Goal: Task Accomplishment & Management: Use online tool/utility

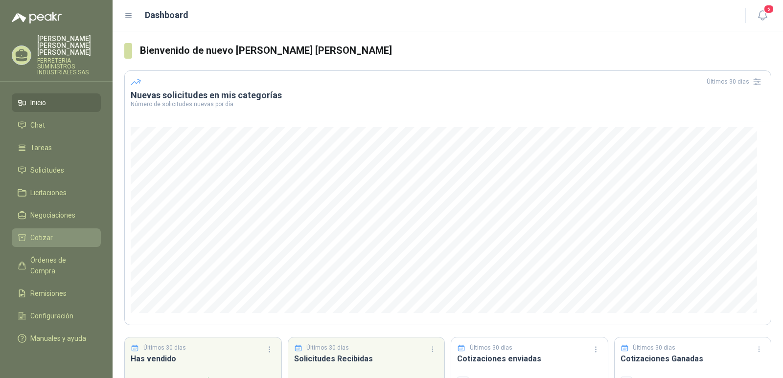
click at [44, 233] on span "Cotizar" at bounding box center [41, 238] width 23 height 11
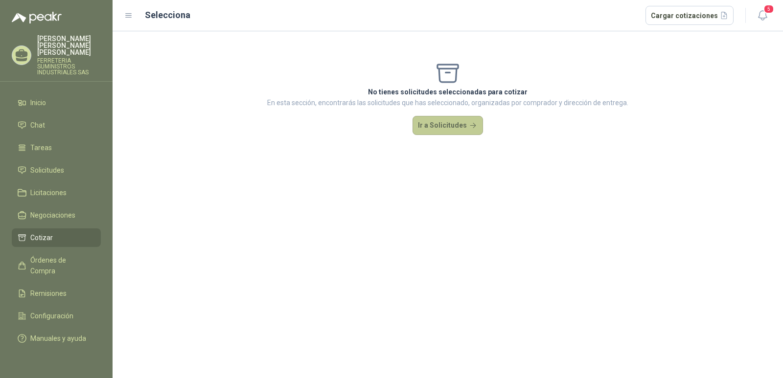
click at [440, 121] on button "Ir a Solicitudes" at bounding box center [448, 126] width 70 height 20
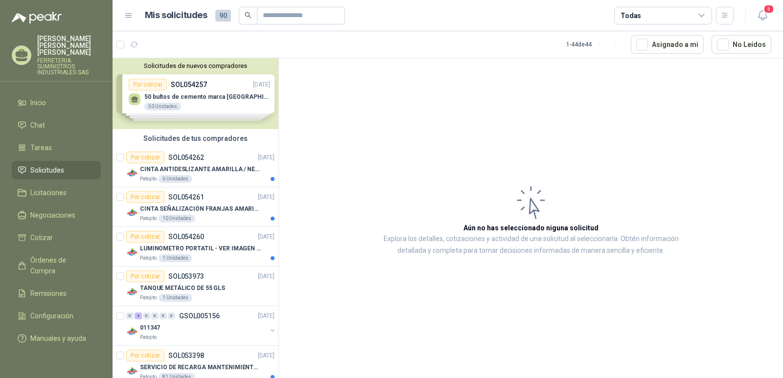
click at [376, 214] on article "Aún no has seleccionado niguna solicitud Explora los detalles, cotizaciones y a…" at bounding box center [531, 220] width 504 height 324
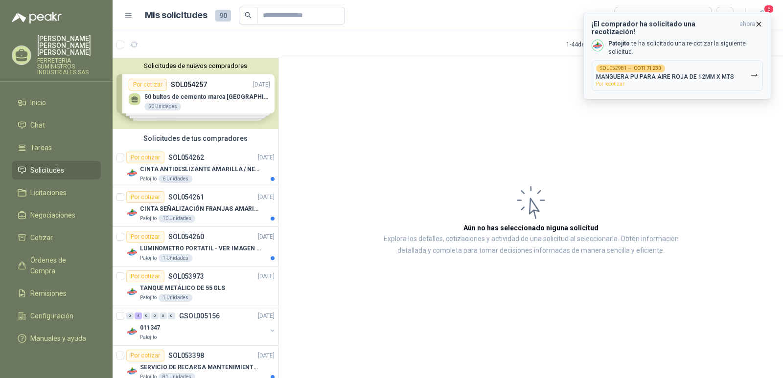
click at [627, 73] on p "MANGUERA PU PARA AIRE ROJA DE 12MM X MTS" at bounding box center [665, 76] width 138 height 7
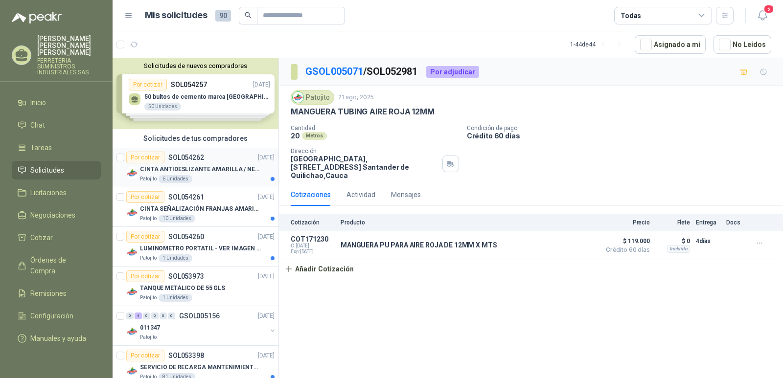
click at [193, 170] on p "CINTA ANTIDESLIZANTE AMARILLA / NEGRA" at bounding box center [201, 169] width 122 height 9
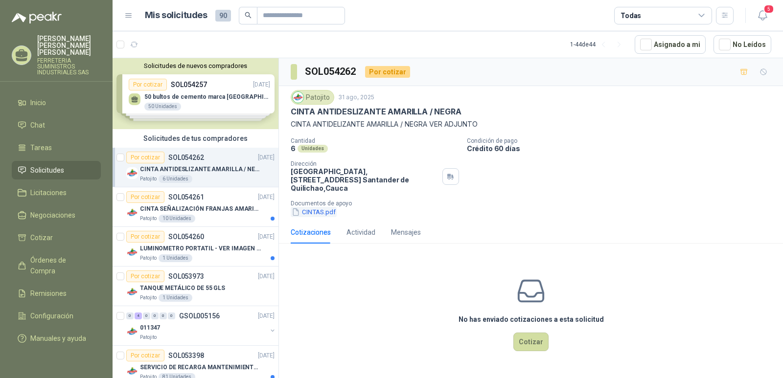
click at [313, 207] on button "CINTAS.pdf" at bounding box center [314, 212] width 46 height 10
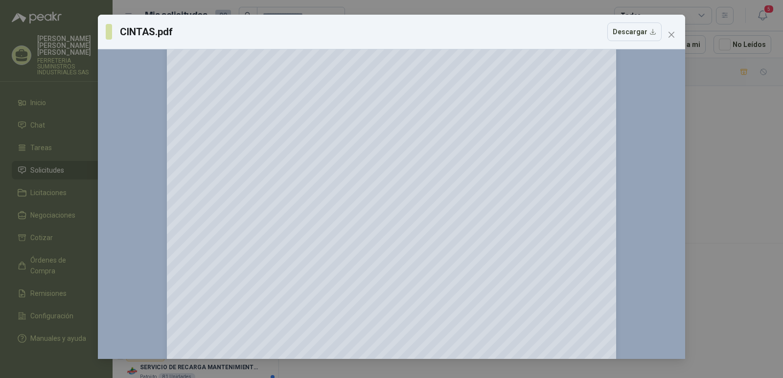
scroll to position [98, 0]
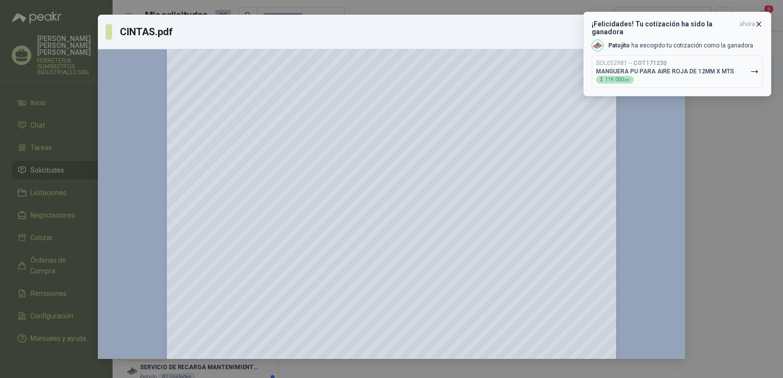
click at [759, 25] on icon "button" at bounding box center [759, 24] width 8 height 8
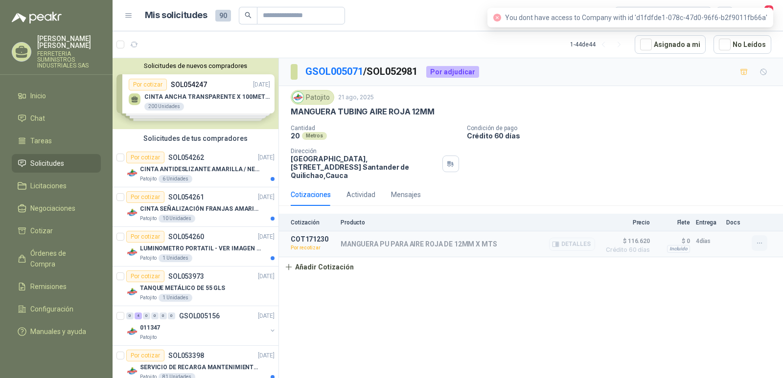
click at [757, 239] on icon "button" at bounding box center [760, 243] width 8 height 8
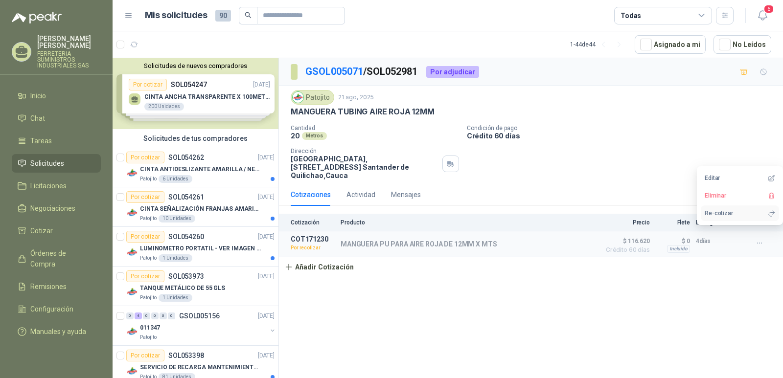
click at [711, 213] on button "Re-cotizar" at bounding box center [740, 214] width 78 height 16
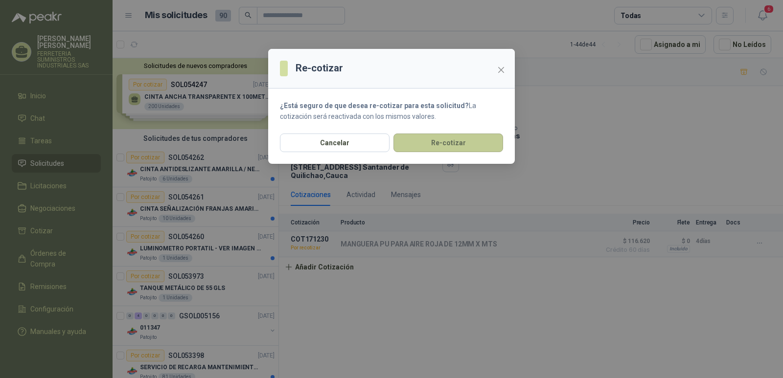
click at [435, 148] on button "Re-cotizar" at bounding box center [449, 143] width 110 height 19
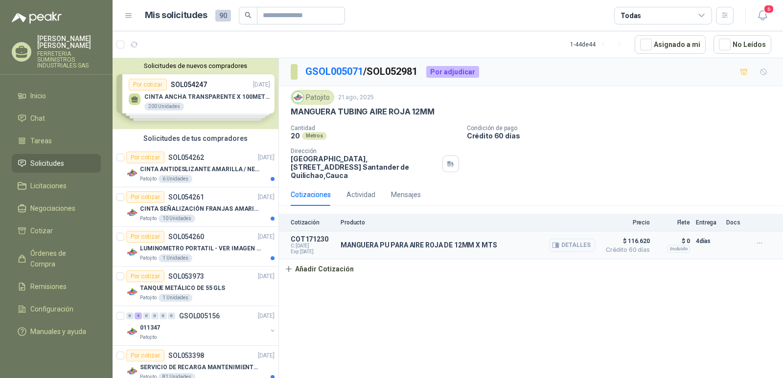
click at [633, 236] on span "$ 116.620" at bounding box center [625, 241] width 49 height 12
click at [634, 235] on span "$ 116.620" at bounding box center [625, 241] width 49 height 12
click at [372, 241] on p "MANGUERA PU PARA AIRE ROJA DE 12MM X MTS" at bounding box center [419, 245] width 156 height 8
click at [568, 244] on button "Detalles" at bounding box center [572, 245] width 46 height 13
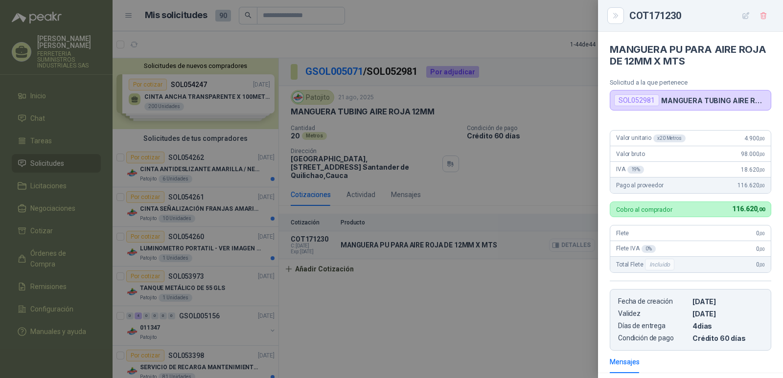
click at [568, 239] on div at bounding box center [391, 189] width 783 height 378
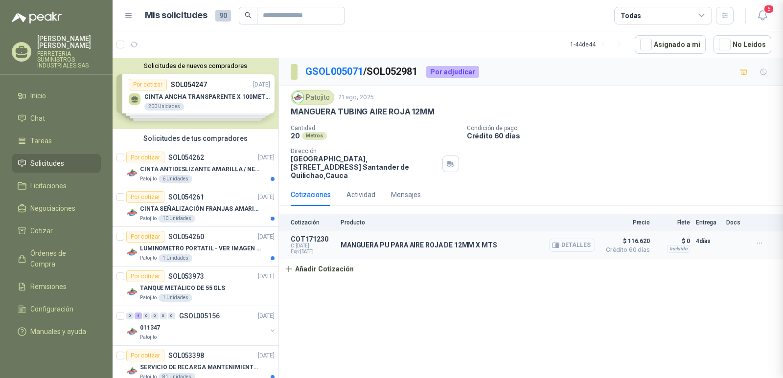
scroll to position [130, 0]
click at [570, 239] on button "Detalles" at bounding box center [572, 245] width 46 height 13
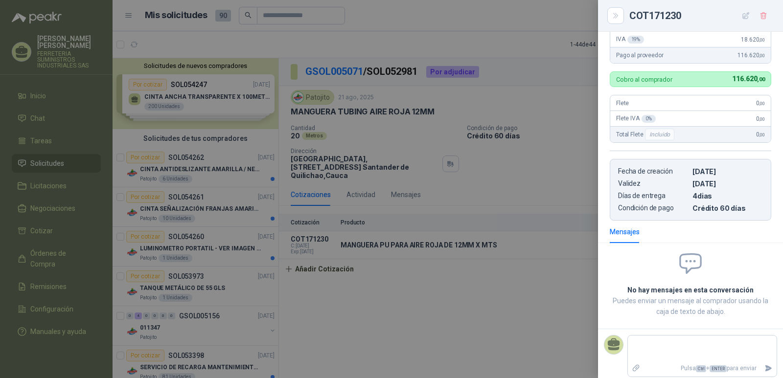
scroll to position [126, 0]
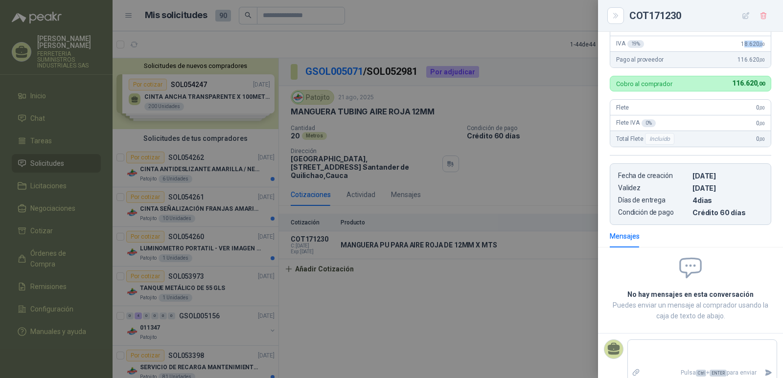
drag, startPoint x: 735, startPoint y: 39, endPoint x: 752, endPoint y: 43, distance: 16.6
click at [752, 43] on span "18.620 ,00" at bounding box center [753, 44] width 24 height 7
click at [725, 48] on div "IVA 19 % 18.620 ,00" at bounding box center [691, 44] width 161 height 16
click at [733, 43] on div "IVA 19 % 18.620 ,00" at bounding box center [691, 44] width 161 height 16
click at [744, 48] on div "IVA 19 % 18.620 ,00" at bounding box center [691, 44] width 161 height 16
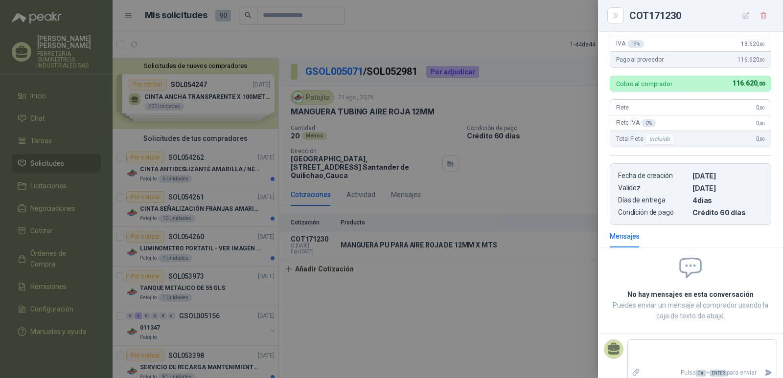
click at [741, 43] on span "18.620 ,00" at bounding box center [753, 44] width 24 height 7
click at [741, 35] on div "Valor bruto 98.000 ,00" at bounding box center [691, 29] width 161 height 16
click at [743, 18] on icon "button" at bounding box center [746, 15] width 6 height 6
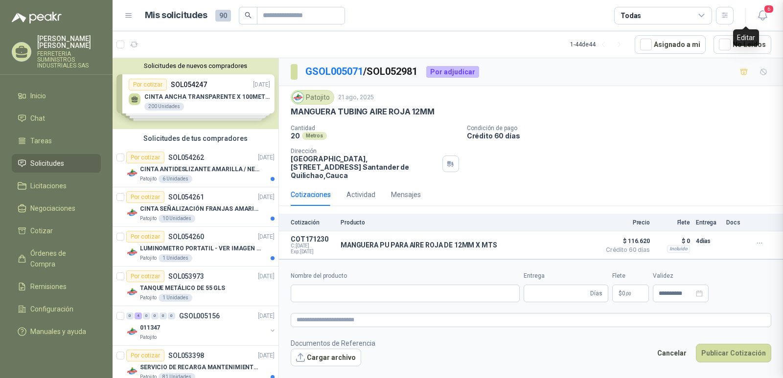
type input "**********"
type input "*"
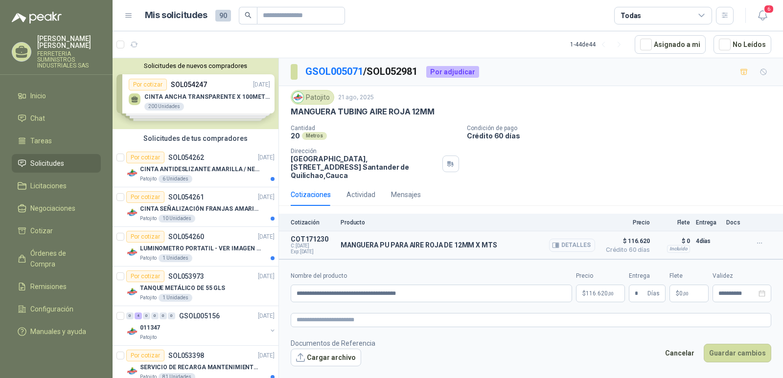
click at [567, 239] on button "Detalles" at bounding box center [572, 245] width 46 height 13
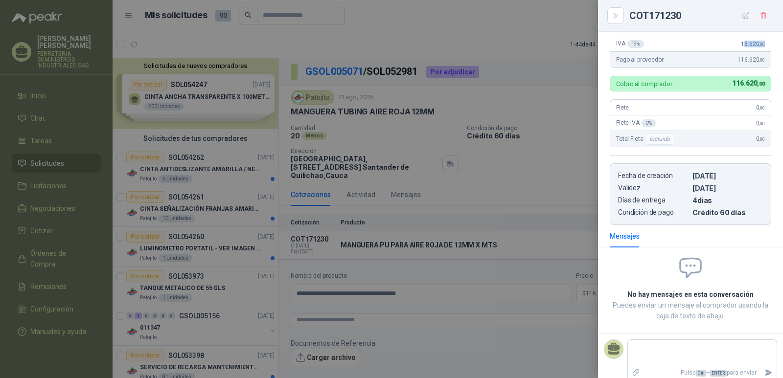
drag, startPoint x: 735, startPoint y: 45, endPoint x: 760, endPoint y: 47, distance: 25.0
click at [760, 47] on div "IVA 19 % 18.620 ,00" at bounding box center [691, 44] width 161 height 16
click at [733, 42] on div "IVA 19 % 18.620 ,00" at bounding box center [691, 44] width 161 height 16
drag, startPoint x: 736, startPoint y: 46, endPoint x: 759, endPoint y: 45, distance: 23.0
click at [759, 45] on div "IVA 19 % 18.620 ,00" at bounding box center [691, 44] width 161 height 16
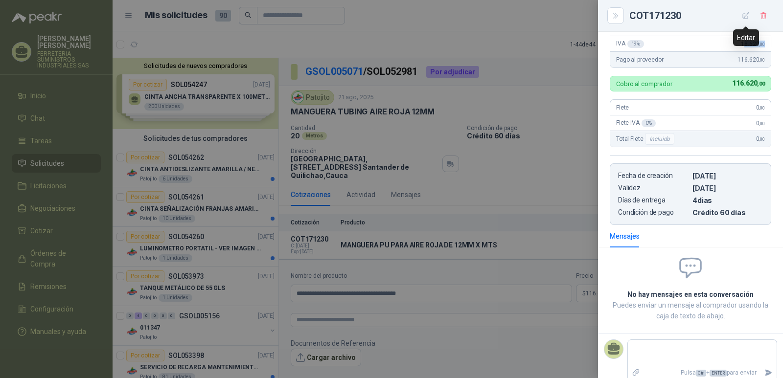
click at [749, 17] on icon "button" at bounding box center [746, 16] width 8 height 8
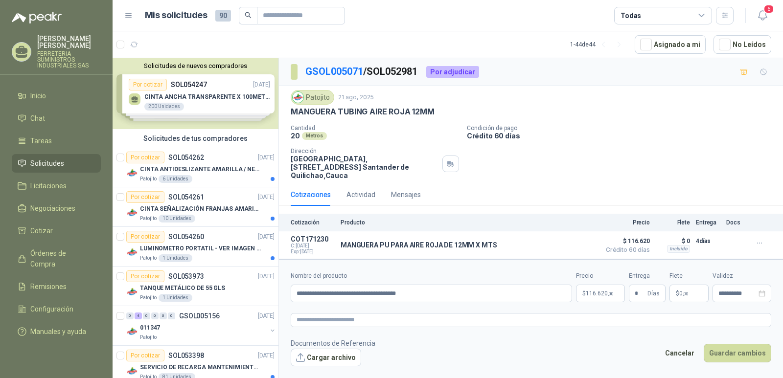
click at [589, 291] on span "116.620 ,00" at bounding box center [600, 294] width 28 height 6
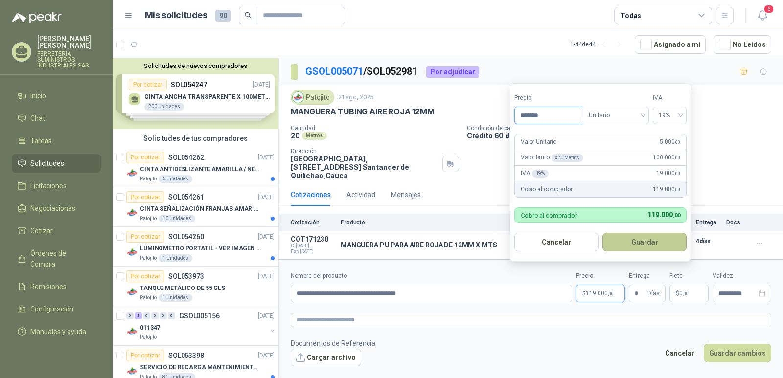
type input "*******"
click at [642, 242] on button "Guardar" at bounding box center [645, 242] width 84 height 19
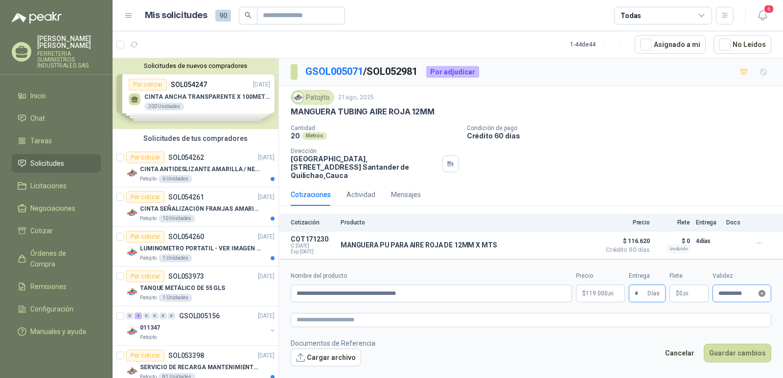
click at [762, 290] on icon "close-circle" at bounding box center [762, 293] width 7 height 7
click at [725, 291] on input at bounding box center [738, 294] width 38 height 6
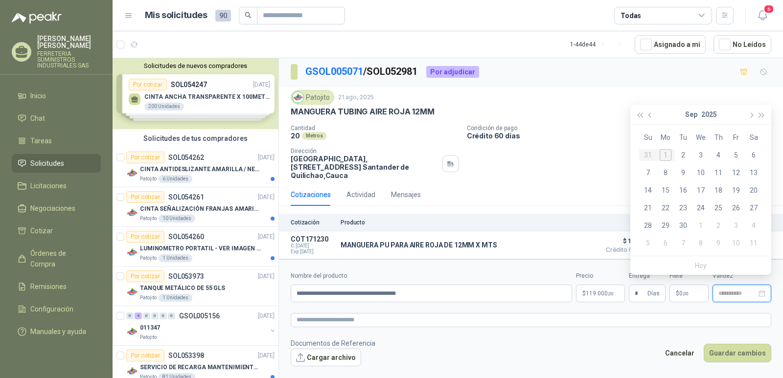
type input "**********"
click at [684, 172] on div "9" at bounding box center [684, 173] width 12 height 12
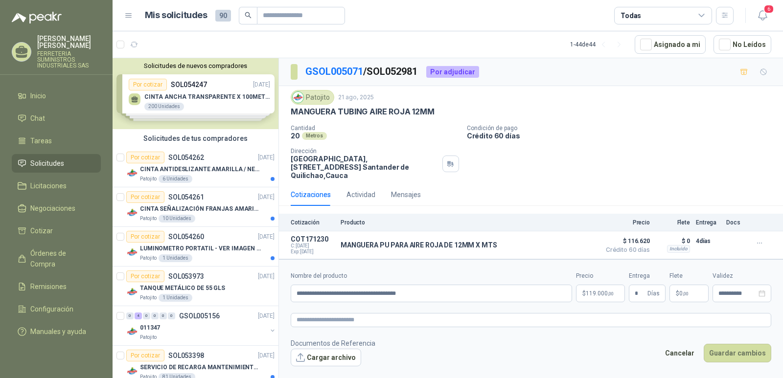
type input "**********"
click at [733, 348] on button "Guardar cambios" at bounding box center [738, 353] width 68 height 19
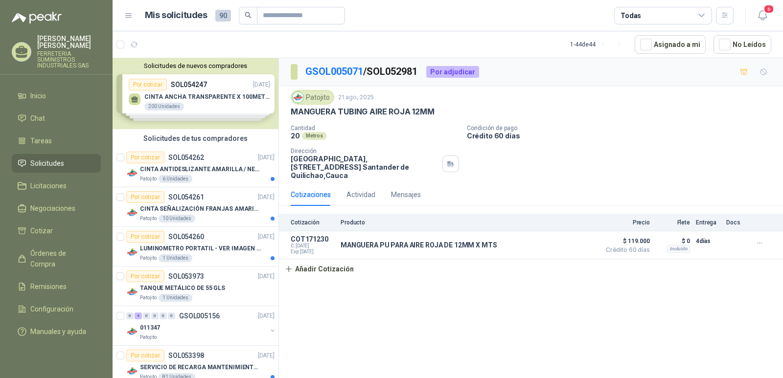
click at [450, 74] on div "Por adjudicar" at bounding box center [452, 72] width 53 height 12
drag, startPoint x: 464, startPoint y: 284, endPoint x: 443, endPoint y: 268, distance: 26.5
click at [452, 275] on div "GSOL005071 / SOL052981 Por adjudicar Patojito 21 ago, 2025 MANGUERA TUBING AIRE…" at bounding box center [531, 220] width 504 height 324
click at [45, 231] on span "Cotizar" at bounding box center [41, 231] width 23 height 11
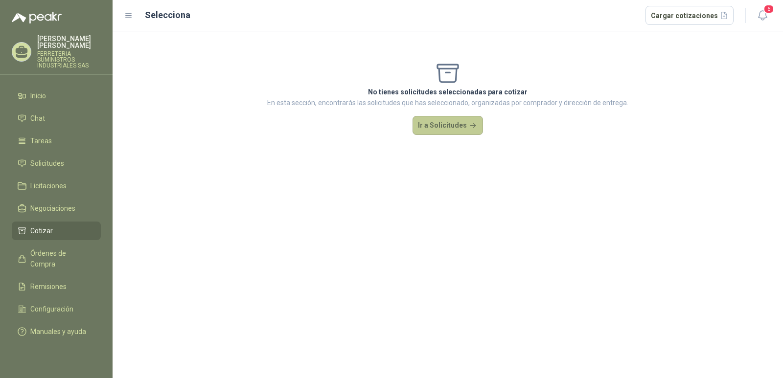
click at [432, 129] on button "Ir a Solicitudes" at bounding box center [448, 126] width 70 height 20
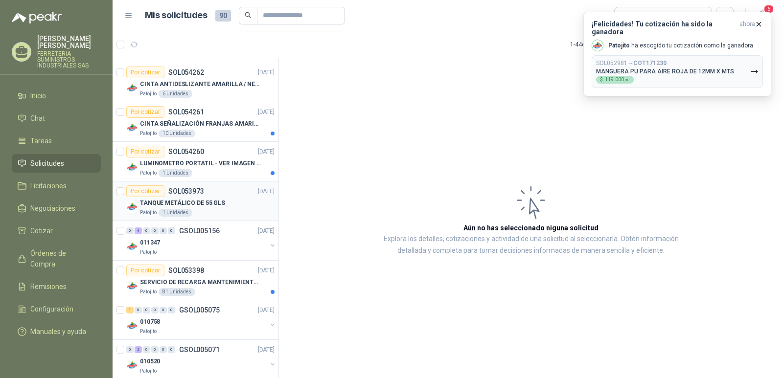
scroll to position [98, 0]
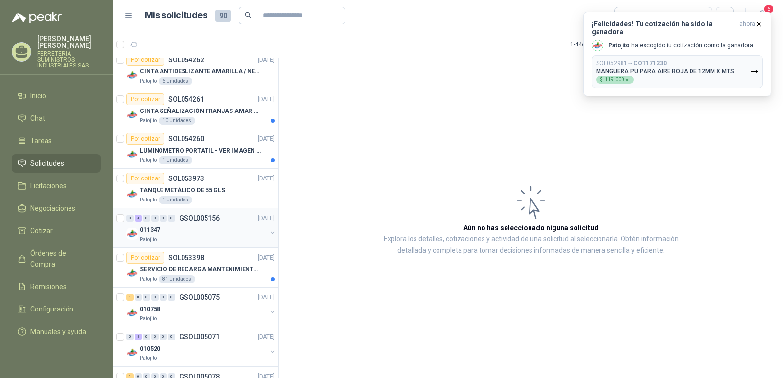
click at [198, 220] on p "GSOL005156" at bounding box center [199, 218] width 41 height 7
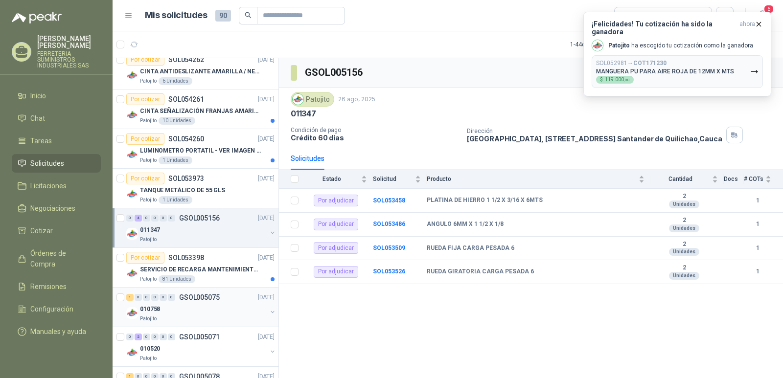
click at [193, 299] on p "GSOL005075" at bounding box center [199, 297] width 41 height 7
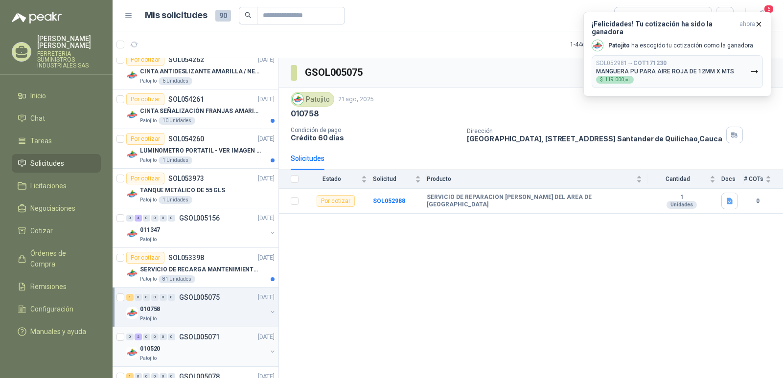
click at [194, 336] on p "GSOL005071" at bounding box center [199, 337] width 41 height 7
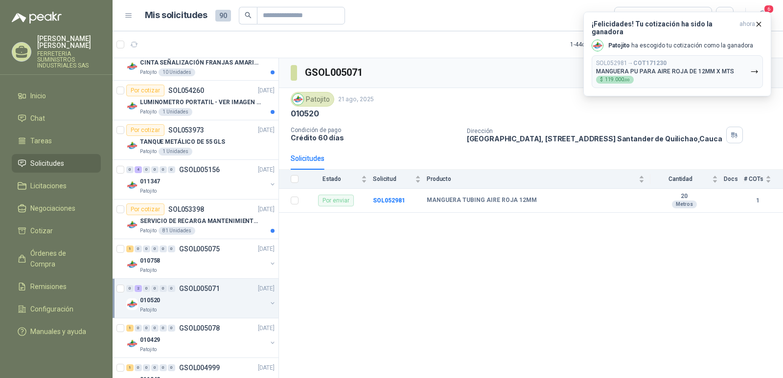
scroll to position [147, 0]
click at [194, 328] on p "GSOL005078" at bounding box center [199, 328] width 41 height 7
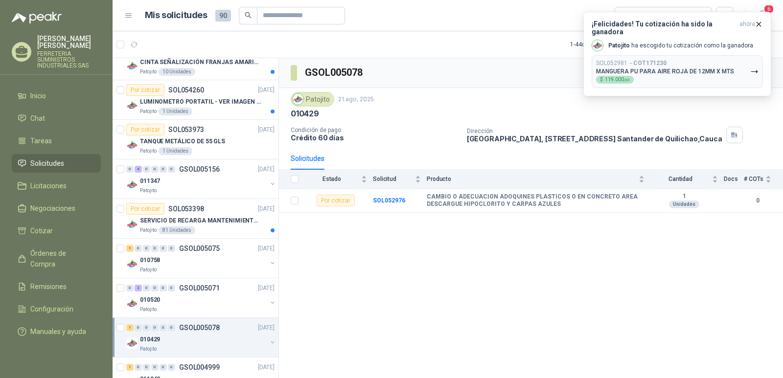
scroll to position [196, 0]
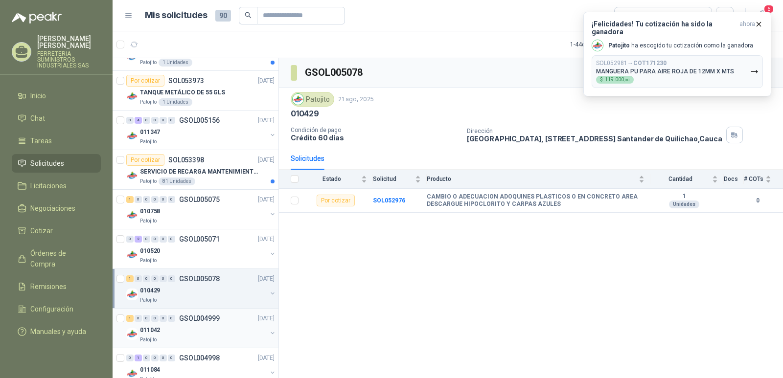
click at [195, 318] on p "GSOL004999" at bounding box center [199, 318] width 41 height 7
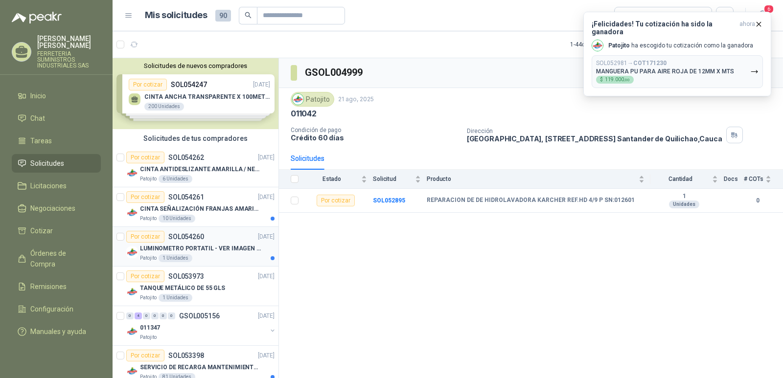
click at [194, 247] on p "LUMINOMETRO PORTATIL - VER IMAGEN ADJUNTA" at bounding box center [201, 248] width 122 height 9
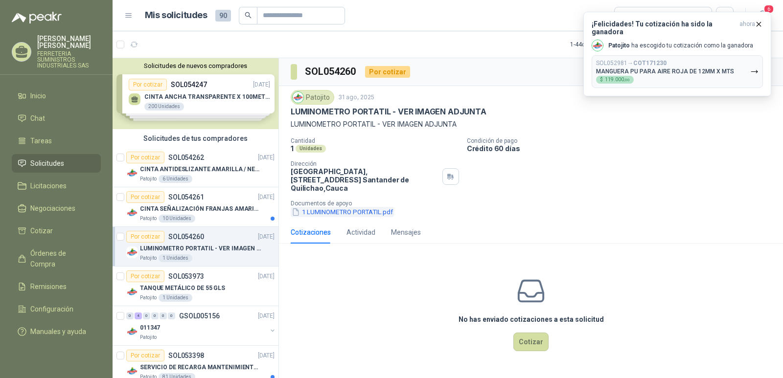
click at [326, 207] on button "1 LUMINOMETRO PORTATIL.pdf" at bounding box center [342, 212] width 103 height 10
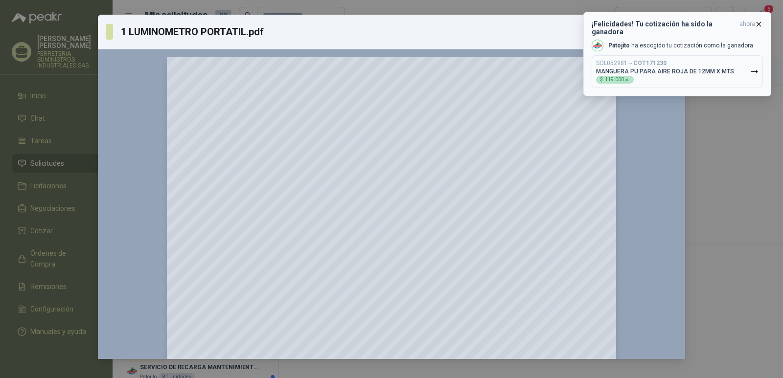
click at [761, 24] on icon "button" at bounding box center [759, 24] width 8 height 8
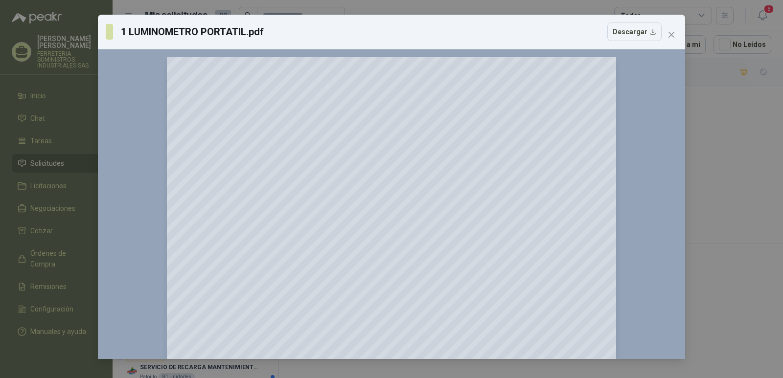
click at [726, 217] on div "1 LUMINOMETRO PORTATIL.pdf Descargar 150 %" at bounding box center [391, 189] width 783 height 378
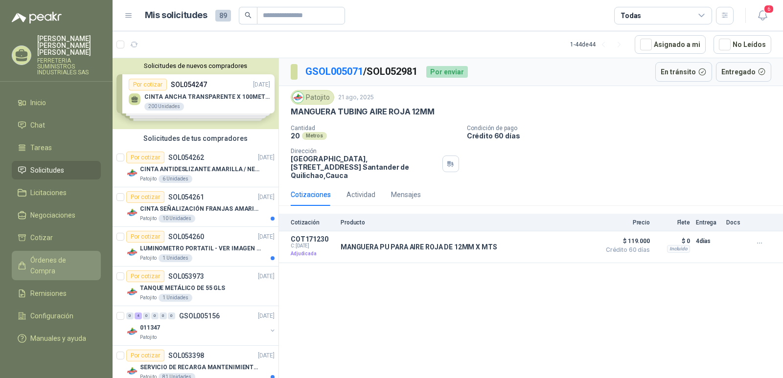
click at [46, 256] on span "Órdenes de Compra" at bounding box center [60, 266] width 61 height 22
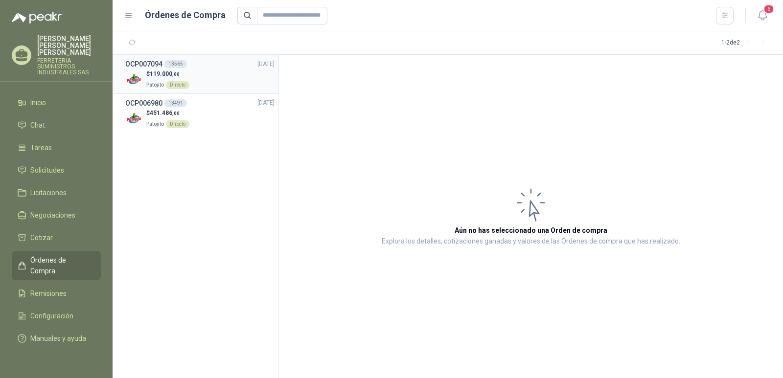
click at [164, 70] on span "119.000 ,00" at bounding box center [165, 73] width 30 height 7
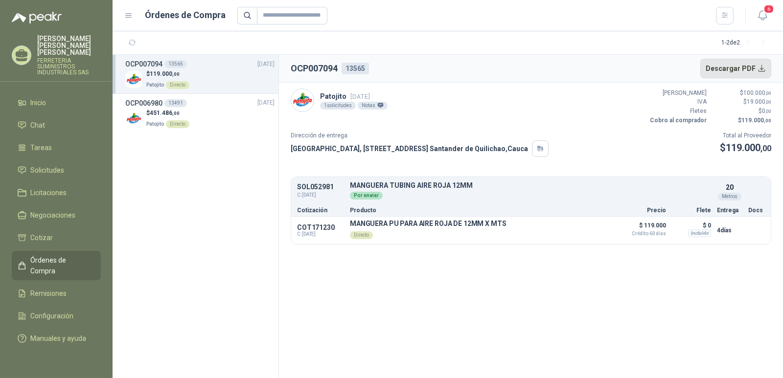
click at [733, 65] on button "Descargar PDF" at bounding box center [736, 69] width 71 height 20
click at [759, 70] on button "Descargar PDF" at bounding box center [736, 69] width 71 height 20
click at [753, 70] on button "Descargar PDF" at bounding box center [736, 69] width 71 height 20
click at [46, 233] on span "Cotizar" at bounding box center [41, 238] width 23 height 11
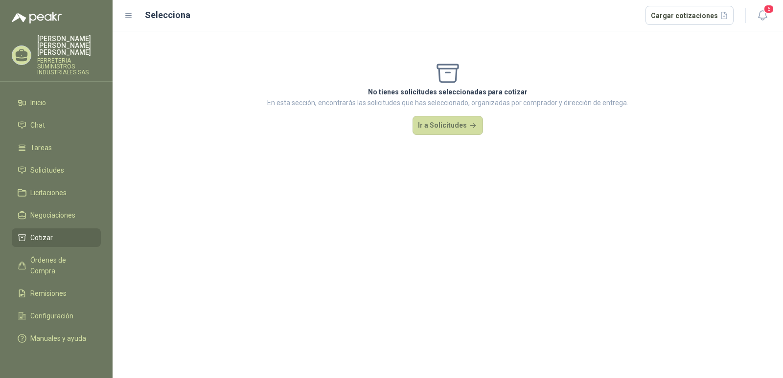
click at [45, 235] on span "Cotizar" at bounding box center [41, 238] width 23 height 11
